Goal: Subscribe to service/newsletter

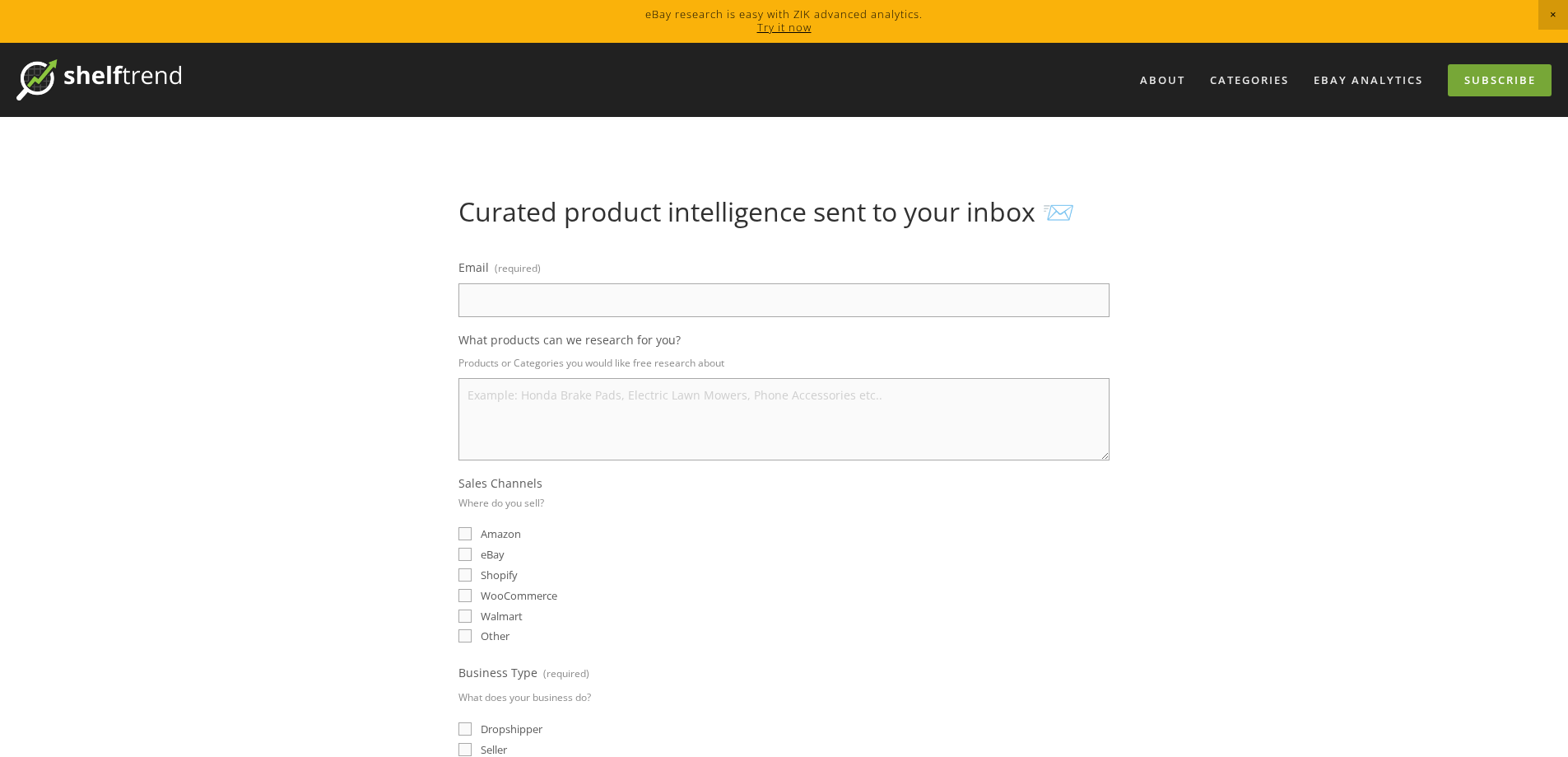
click at [1474, 75] on link "Subscribe" at bounding box center [1500, 80] width 104 height 32
click at [787, 26] on link "Try it now" at bounding box center [785, 26] width 55 height 15
click at [1328, 410] on div "About Categories Auto Parts Electronics Fashion Home & Garden" at bounding box center [784, 744] width 1568 height 1401
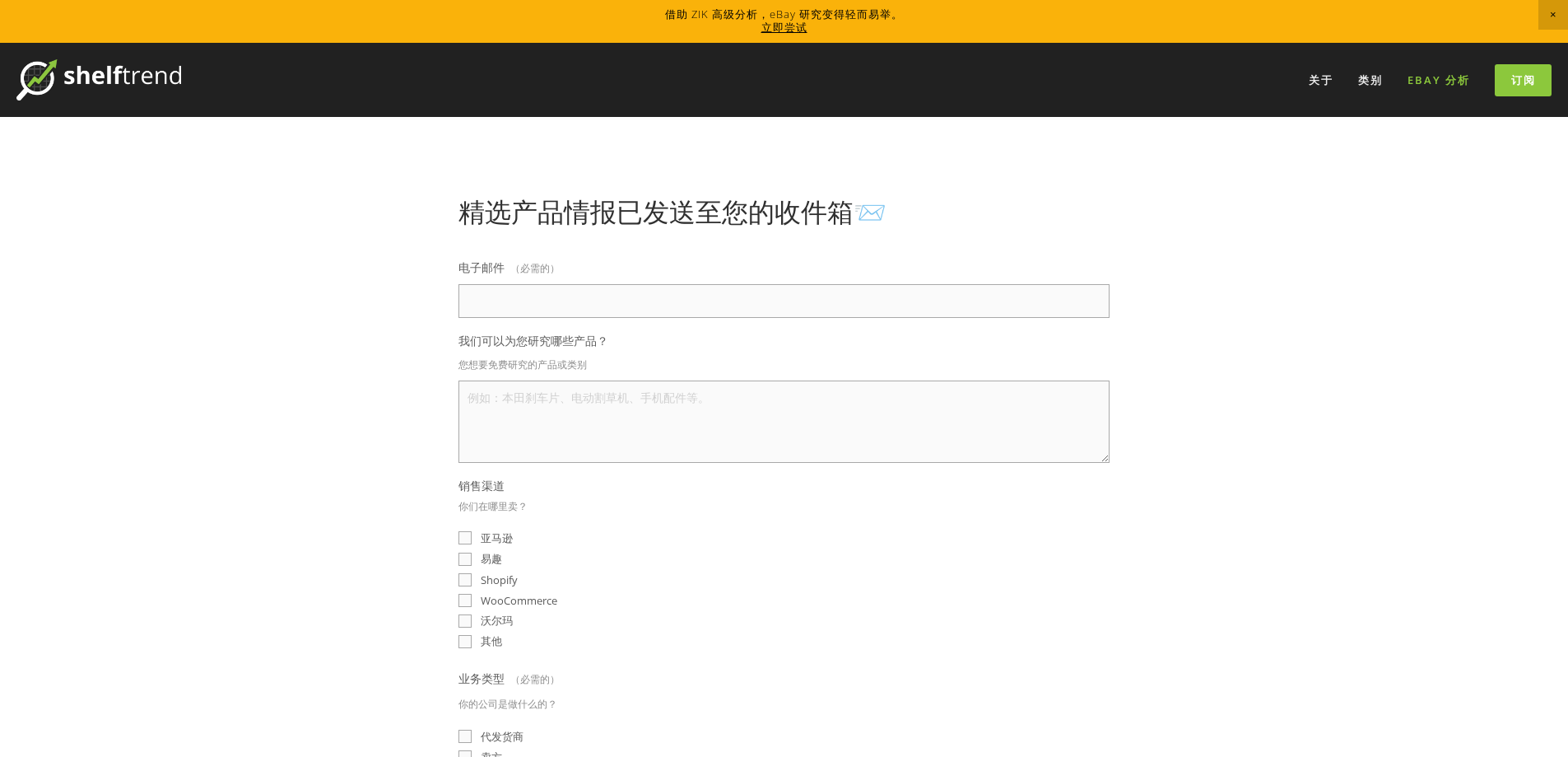
click at [1449, 78] on font "eBay 分析" at bounding box center [1439, 79] width 63 height 15
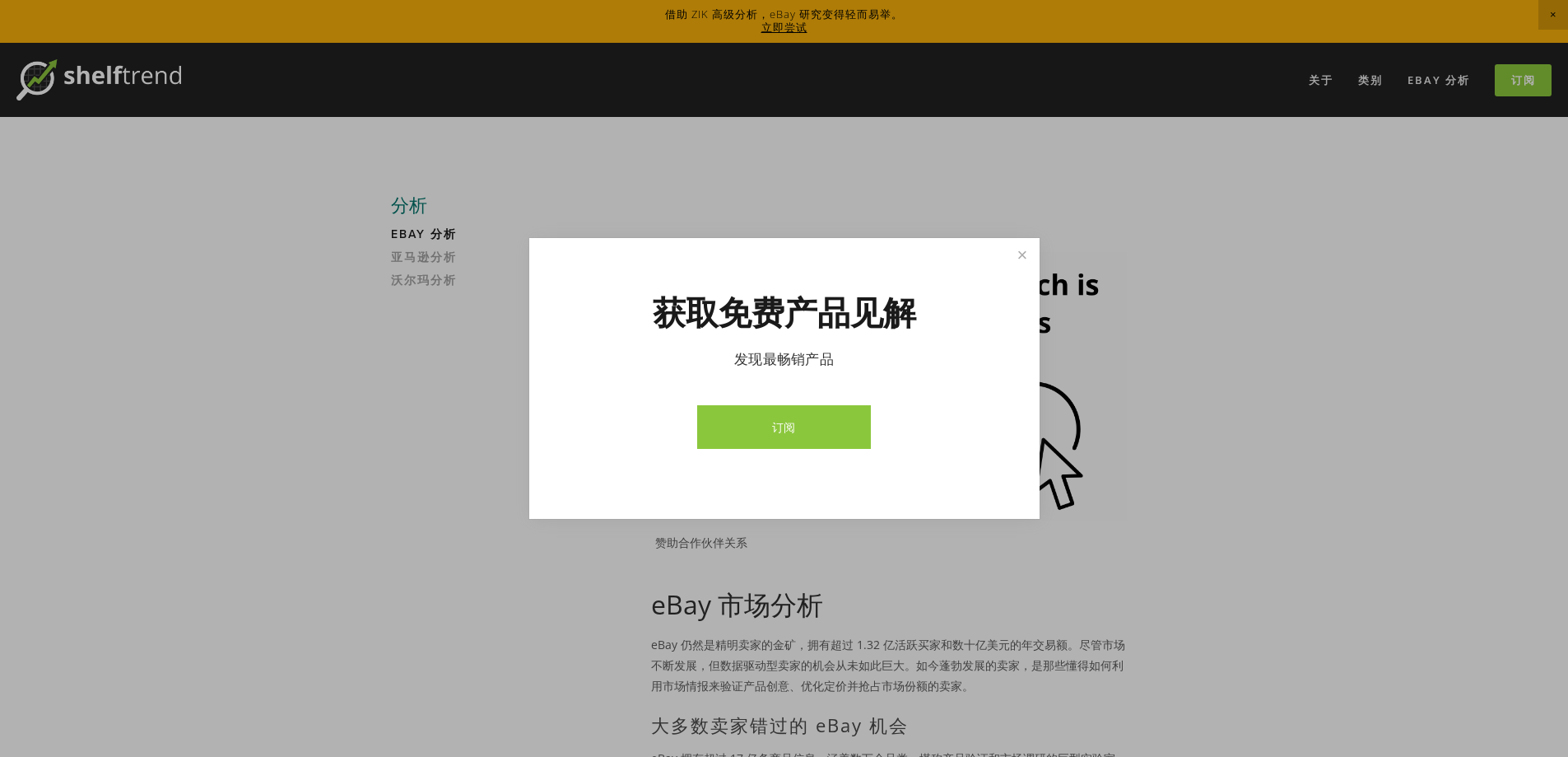
click at [790, 420] on font "订阅" at bounding box center [784, 427] width 24 height 16
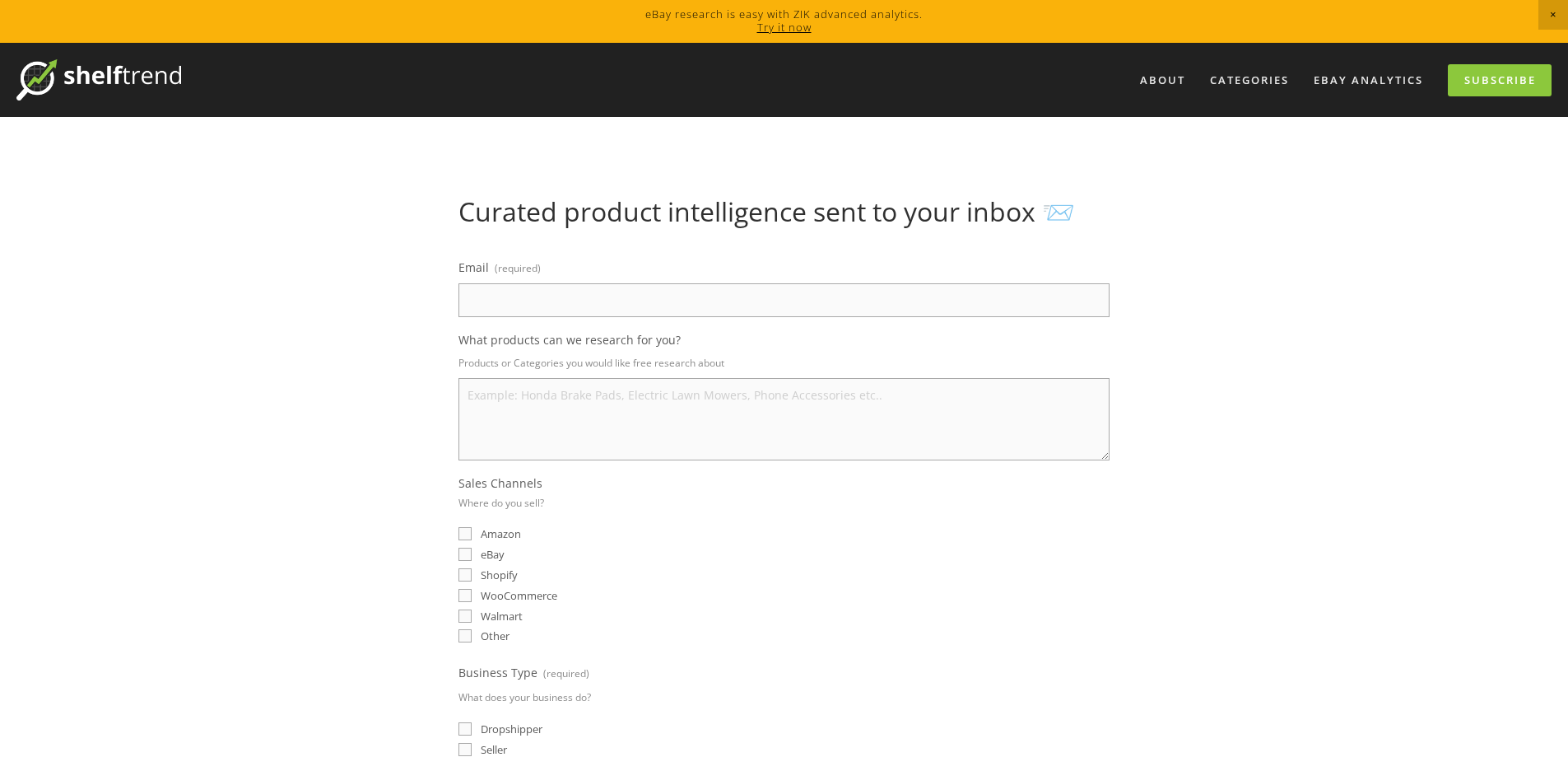
click at [581, 293] on input "Email (required)" at bounding box center [784, 300] width 651 height 33
type input "[EMAIL_ADDRESS][DOMAIN_NAME]"
select select "[GEOGRAPHIC_DATA]"
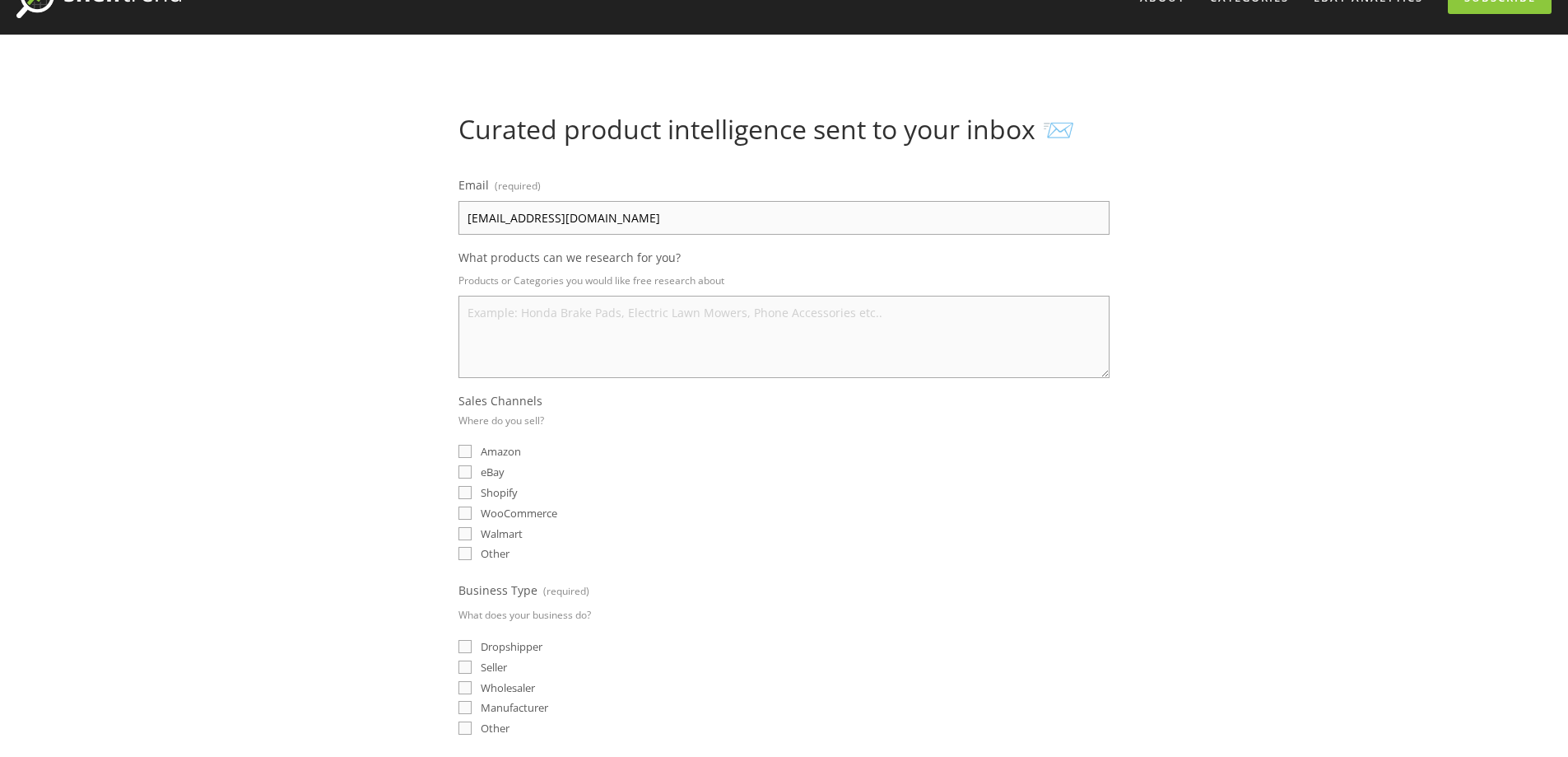
click at [463, 473] on input "eBay" at bounding box center [465, 471] width 13 height 13
checkbox input "true"
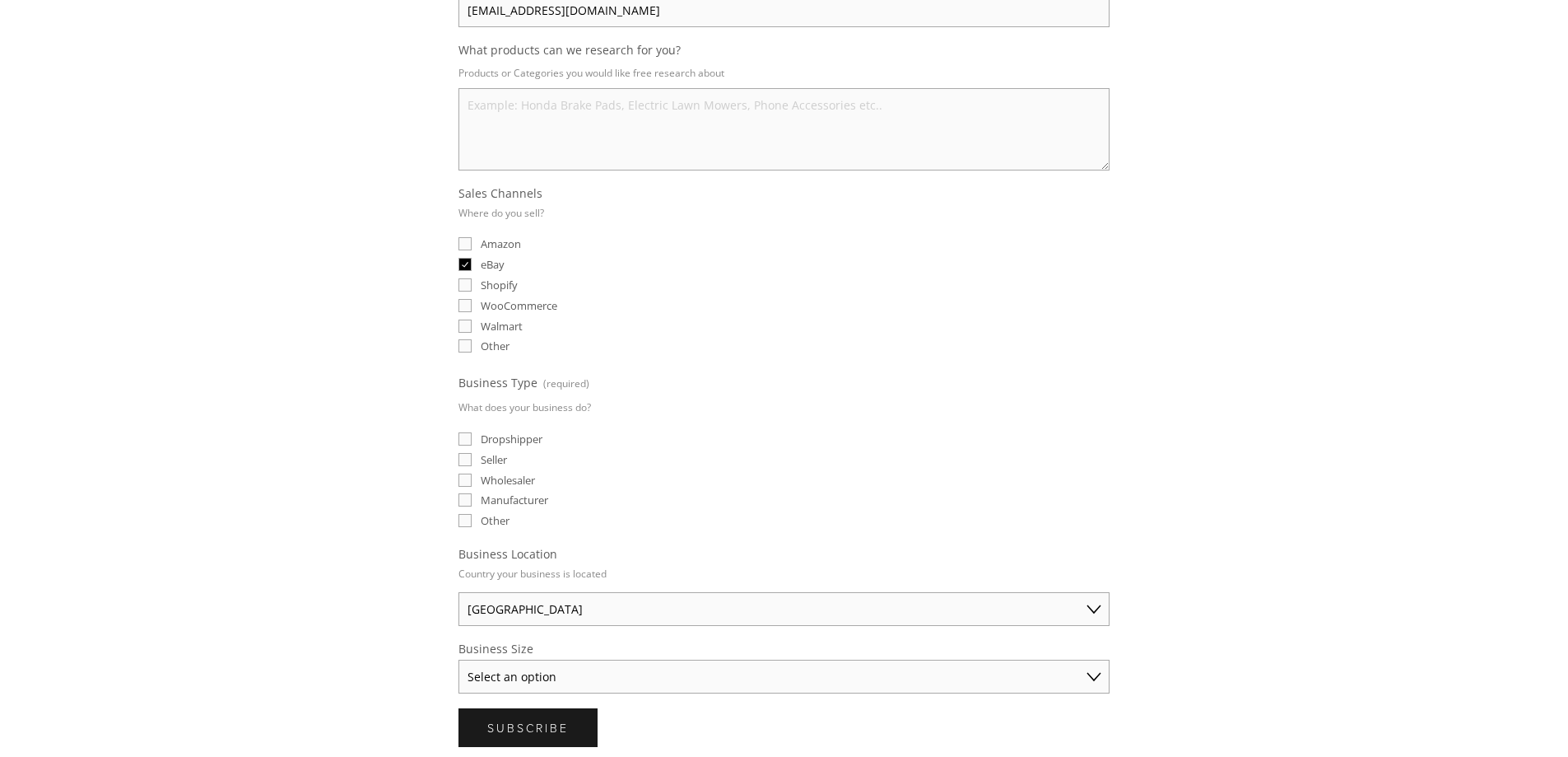
scroll to position [330, 0]
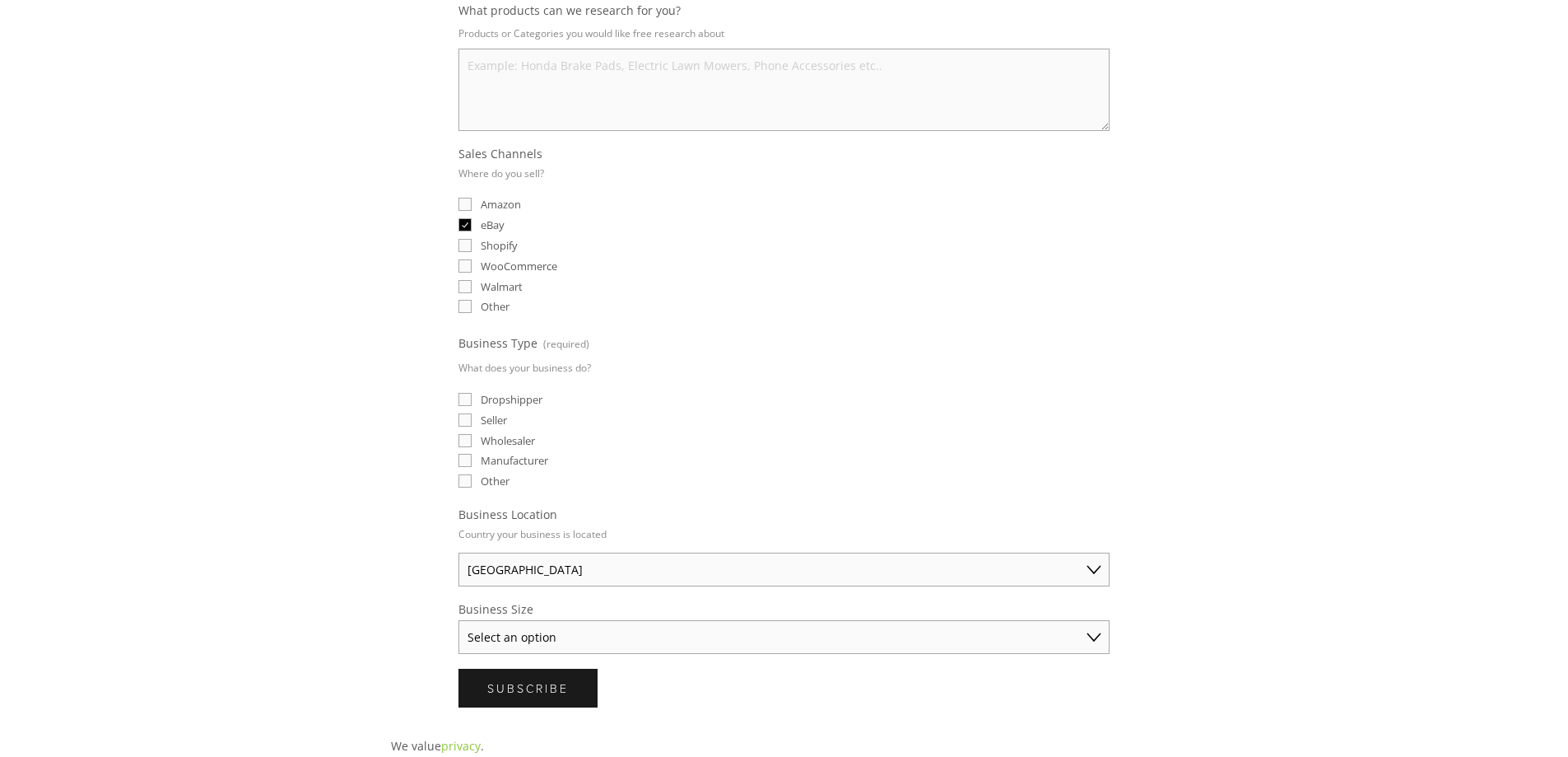
click at [469, 421] on input "Seller" at bounding box center [465, 419] width 13 height 13
checkbox input "true"
click at [463, 446] on input "Wholesaler" at bounding box center [465, 440] width 13 height 13
checkbox input "true"
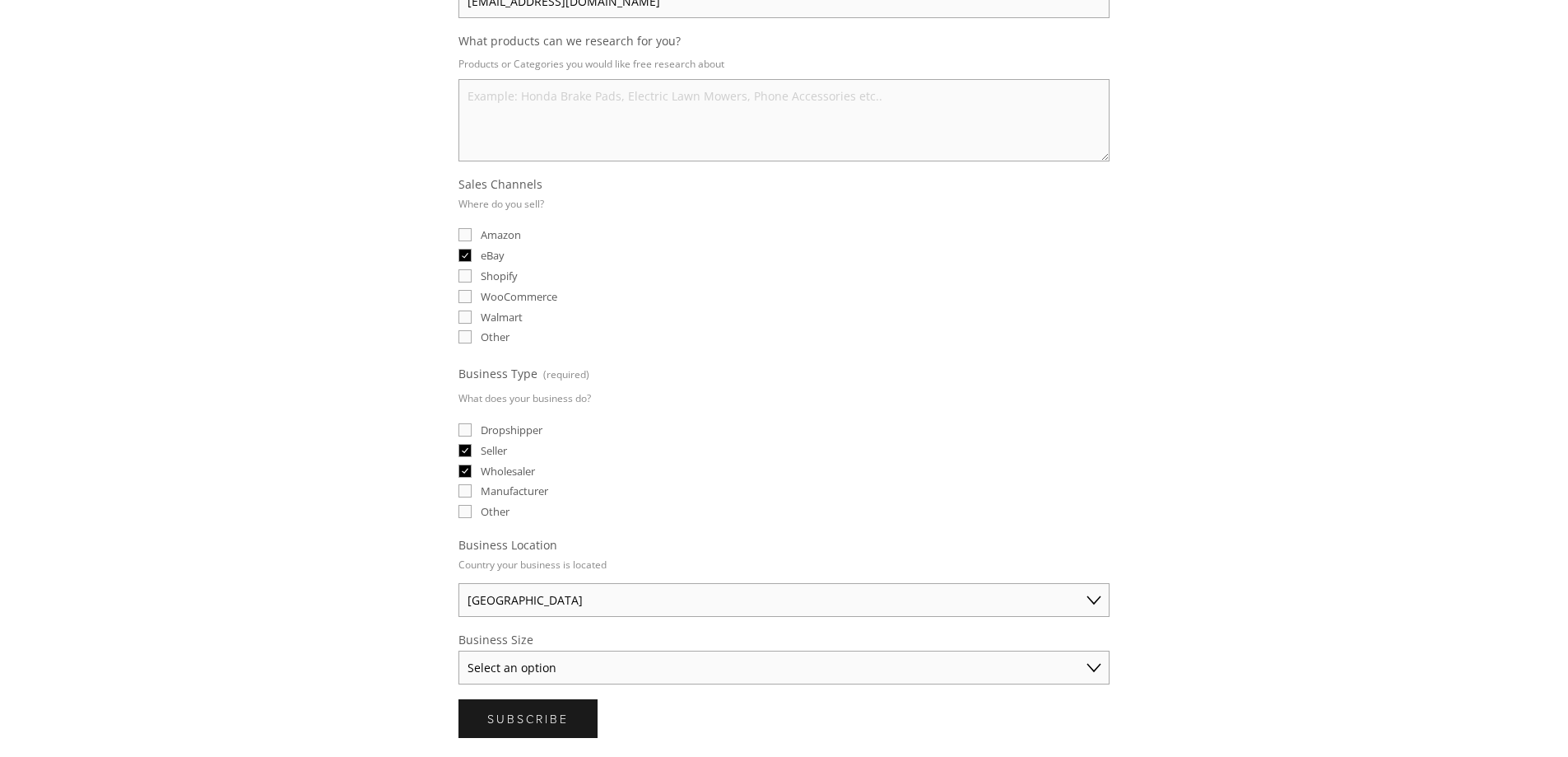
scroll to position [247, 0]
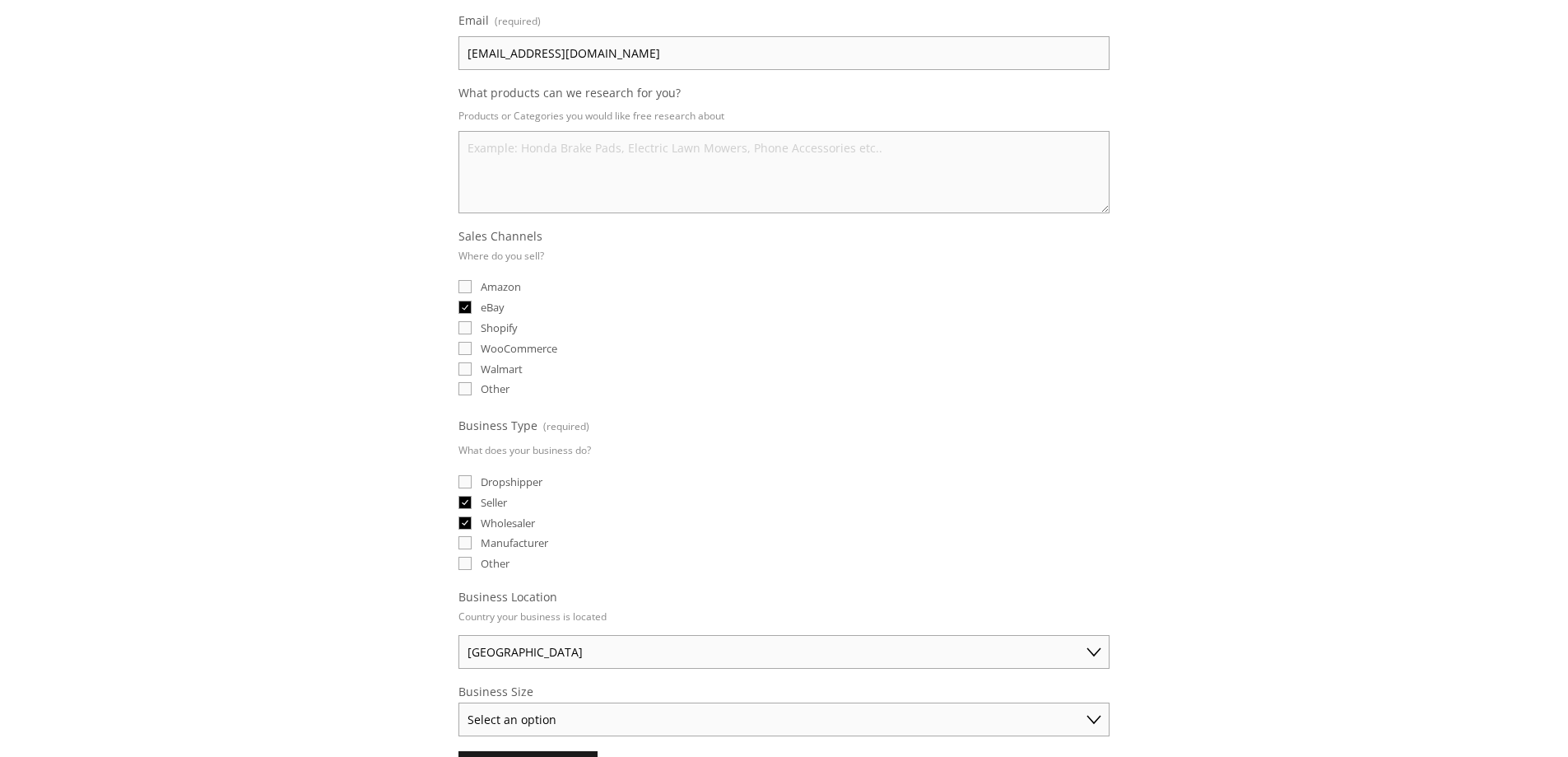
click at [487, 147] on textarea "What products can we research for you?" at bounding box center [784, 172] width 651 height 82
paste textarea "Diecast Model Car"
type textarea "Diecast Model Car"
click at [792, 298] on fieldset "Sales Channels Where do you sell? Amazon eBay Shopify WooCommerce Walmart Other" at bounding box center [784, 314] width 651 height 172
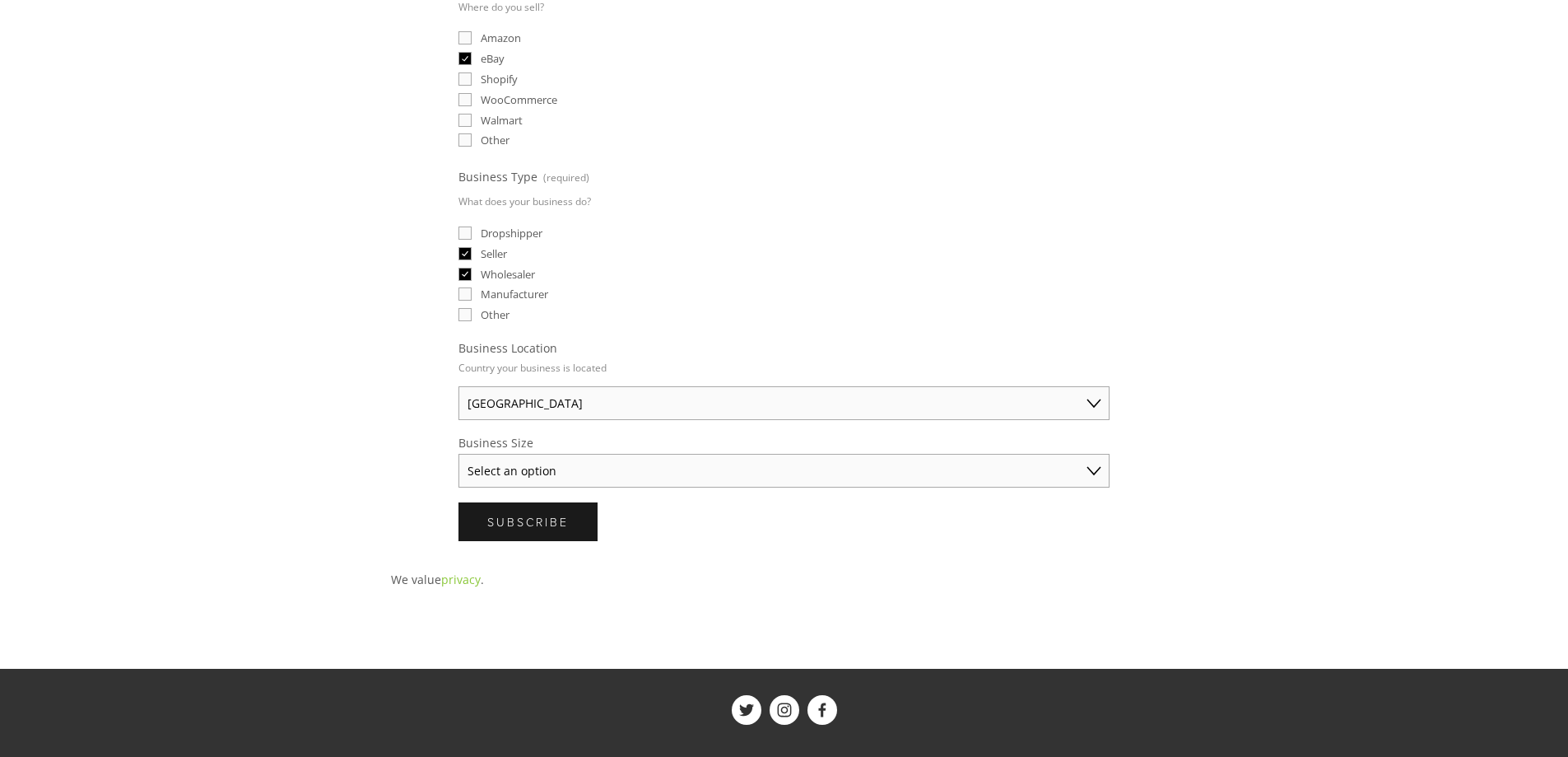
scroll to position [576, 0]
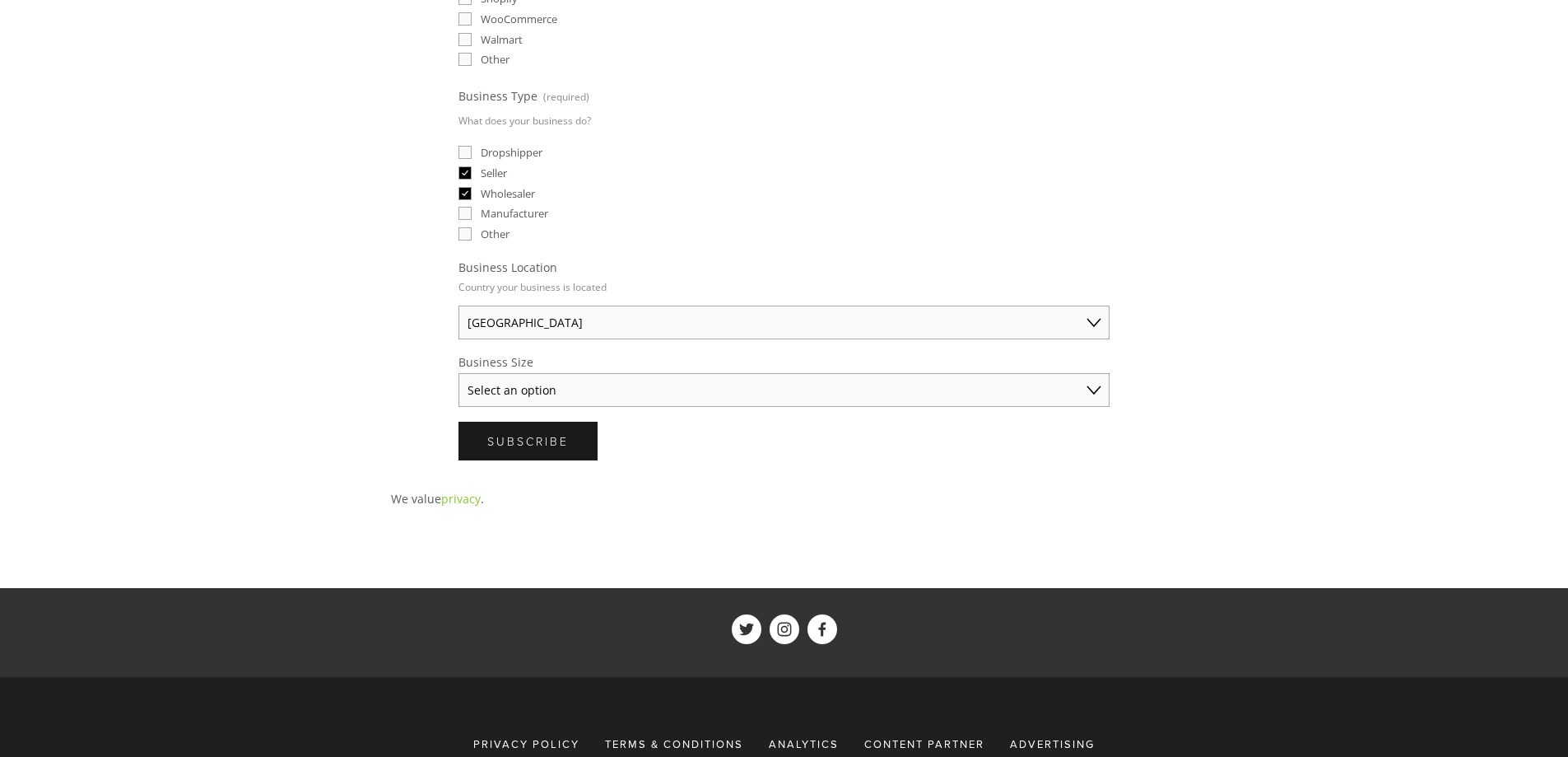
click at [636, 382] on select "Select an option Solo Merchant (under $50K annual sales) Small Business ($50K -…" at bounding box center [784, 390] width 651 height 33
select select "Solo Merchant (under $50K annual sales)"
click at [459, 373] on select "Select an option Solo Merchant (under $50K annual sales) Small Business ($50K -…" at bounding box center [784, 390] width 651 height 33
click at [359, 413] on div "About Categories Auto Parts Electronics Fashion Home & Garden" at bounding box center [784, 167] width 1568 height 1401
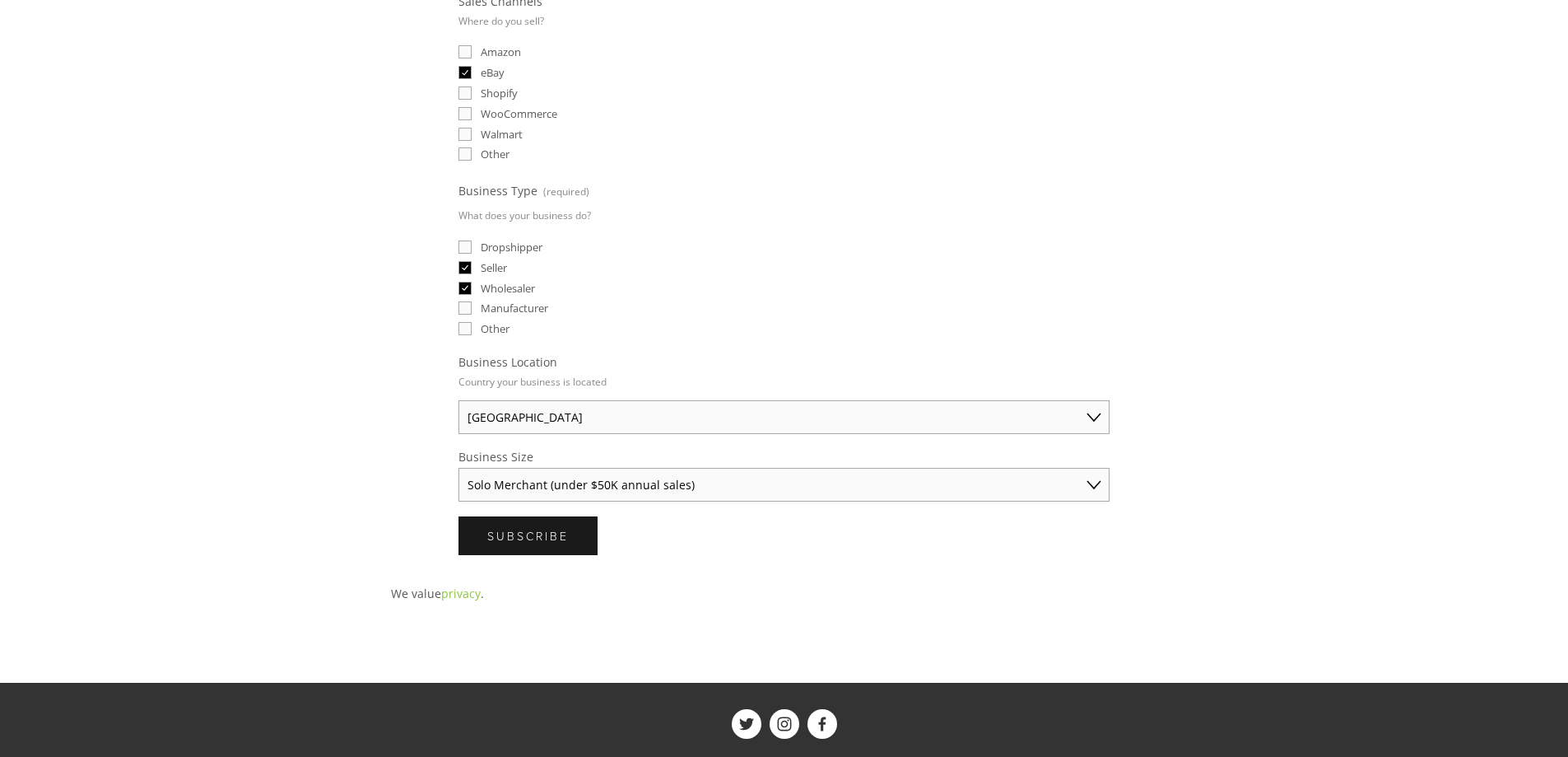
scroll to position [686, 0]
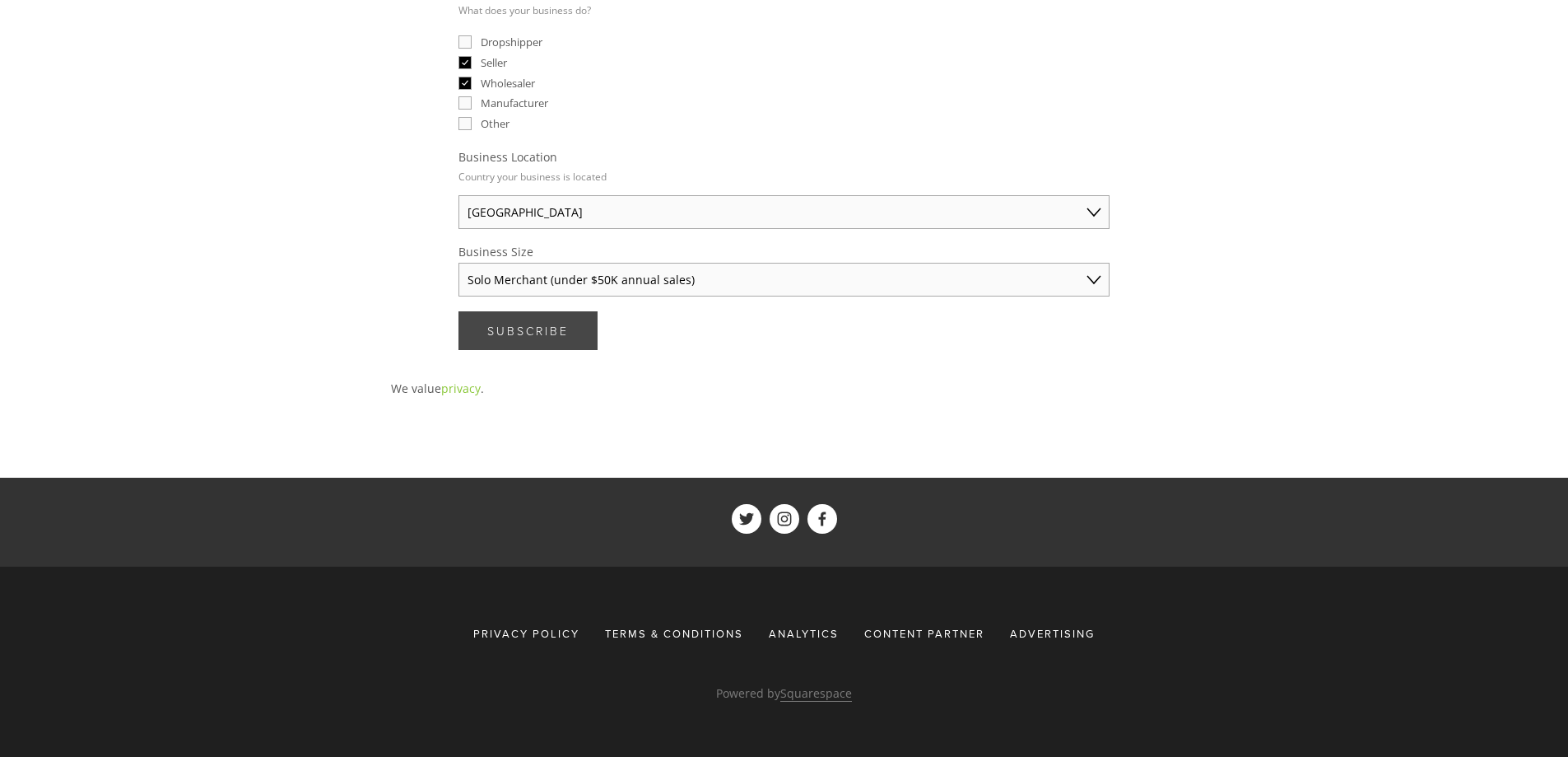
click at [501, 330] on span "Subscribe" at bounding box center [528, 330] width 82 height 16
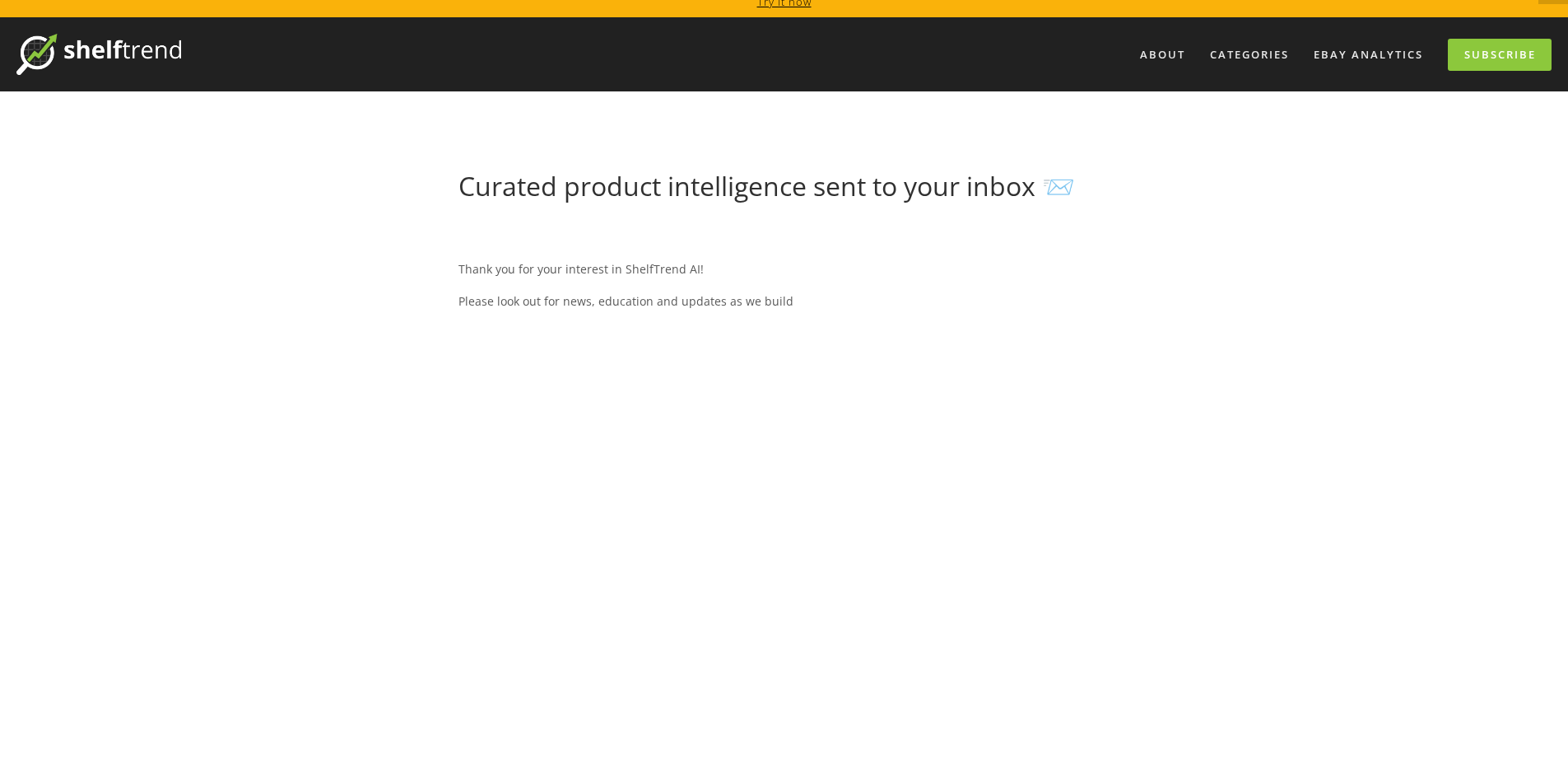
scroll to position [0, 0]
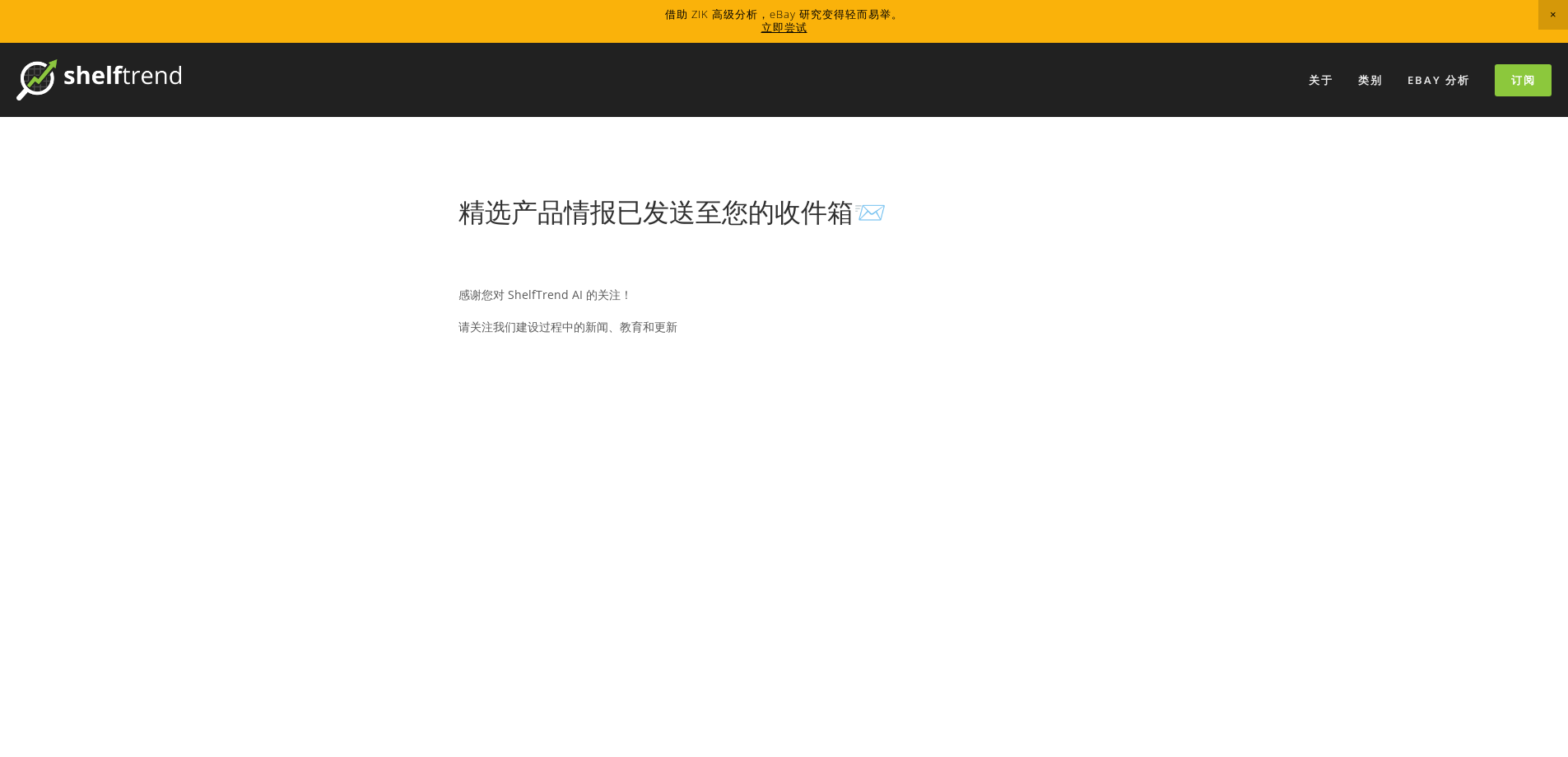
click at [1037, 342] on div "感谢您对 ShelfTrend AI 的关注！ 请关注我们建设过程中的新闻、教育和更新" at bounding box center [784, 310] width 651 height 76
